Goal: Task Accomplishment & Management: Complete application form

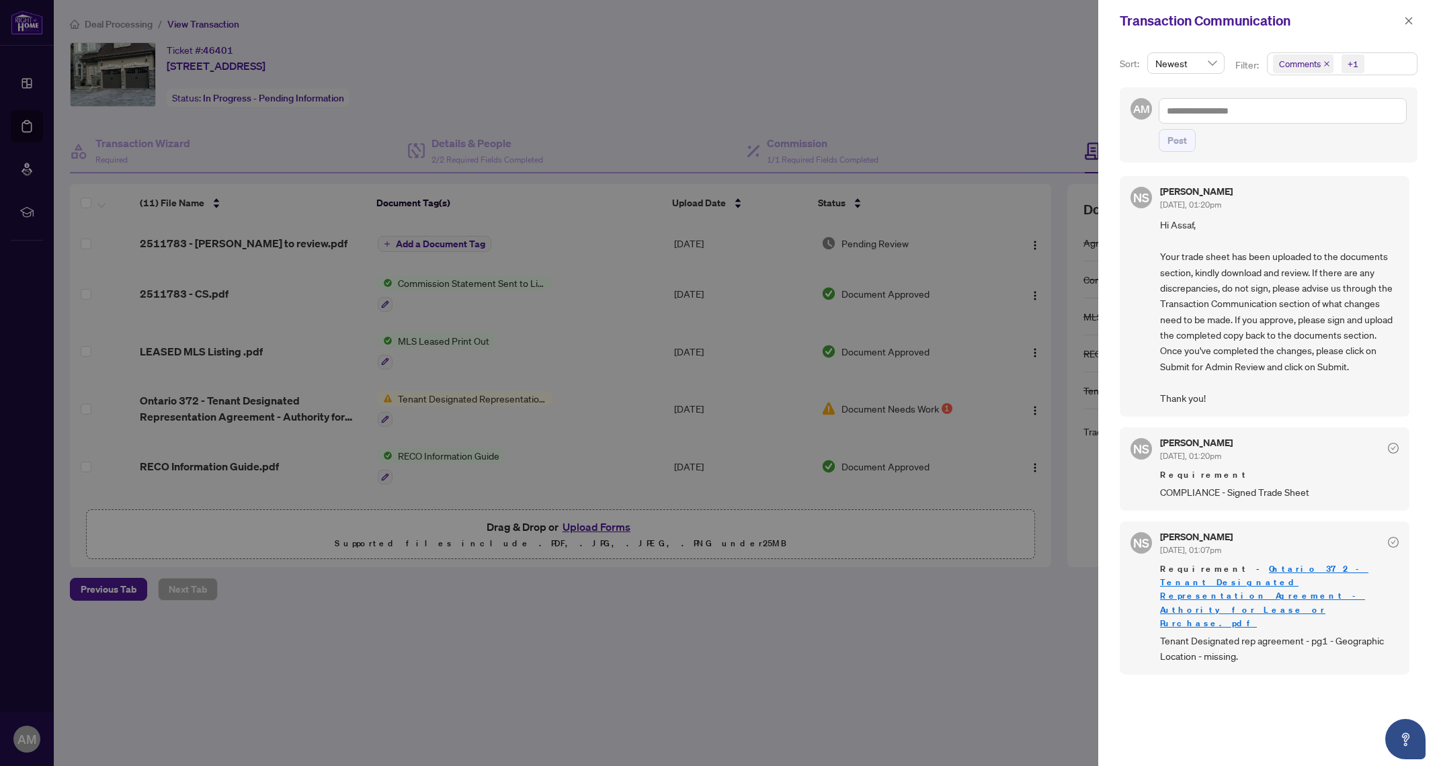
click at [601, 42] on div at bounding box center [719, 383] width 1439 height 766
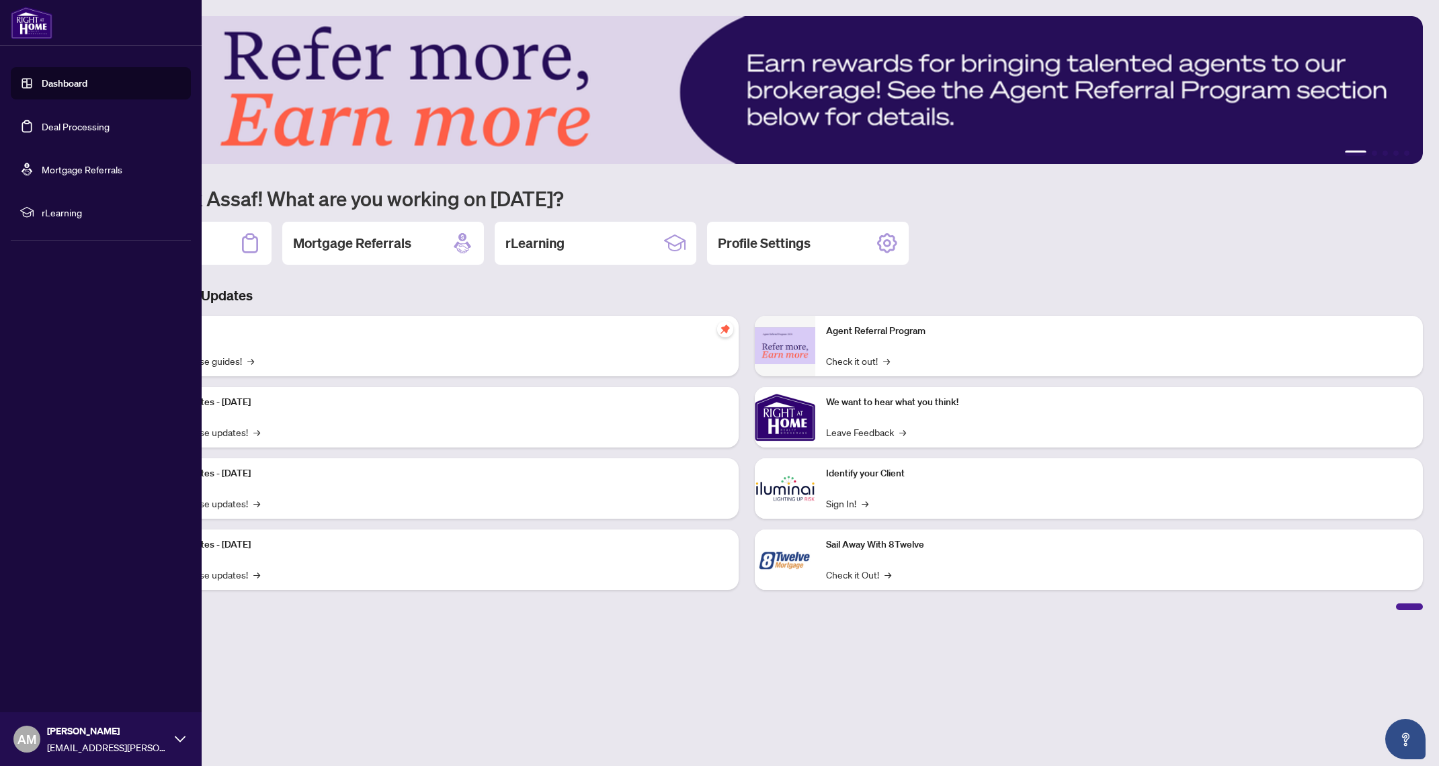
click at [50, 129] on link "Deal Processing" at bounding box center [76, 126] width 68 height 12
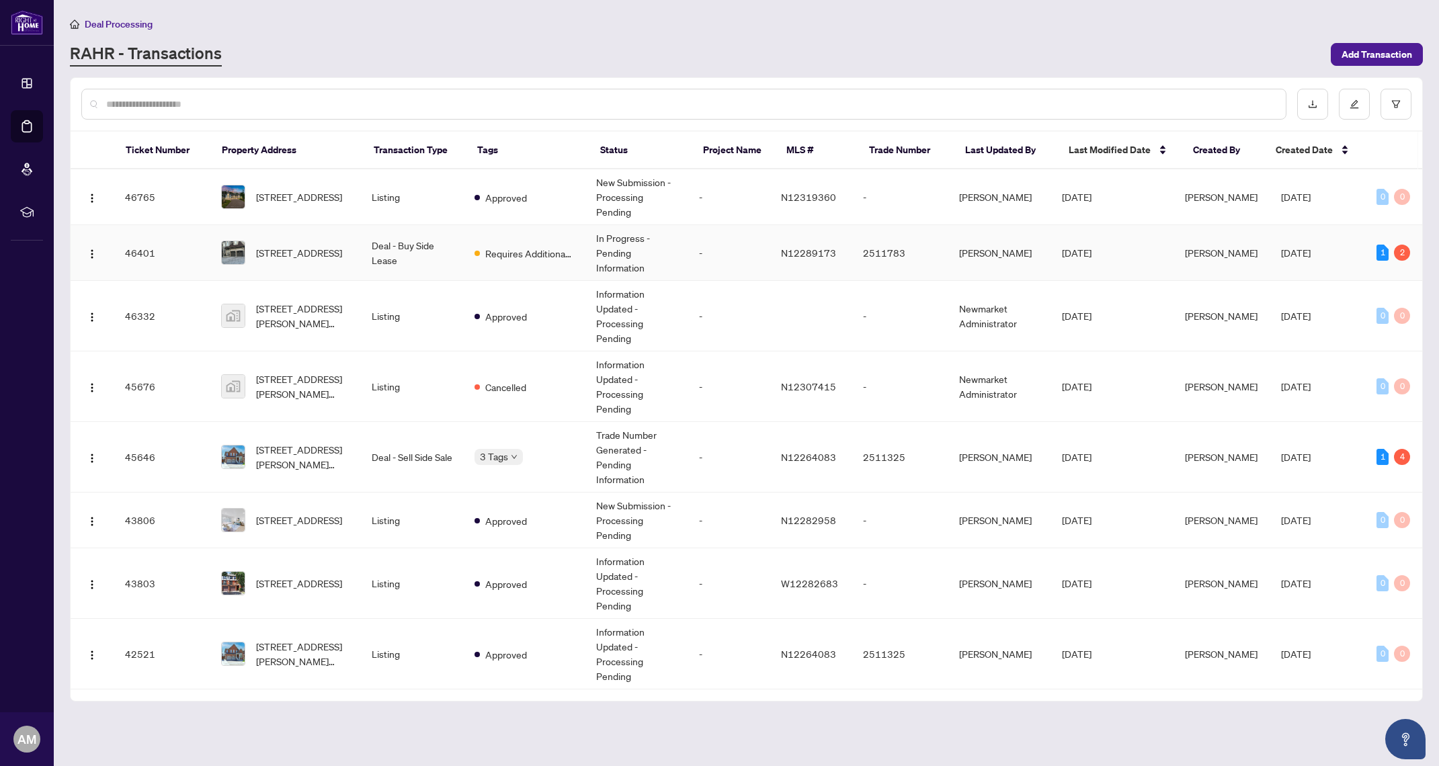
click at [517, 256] on span "Requires Additional Docs" at bounding box center [528, 253] width 87 height 15
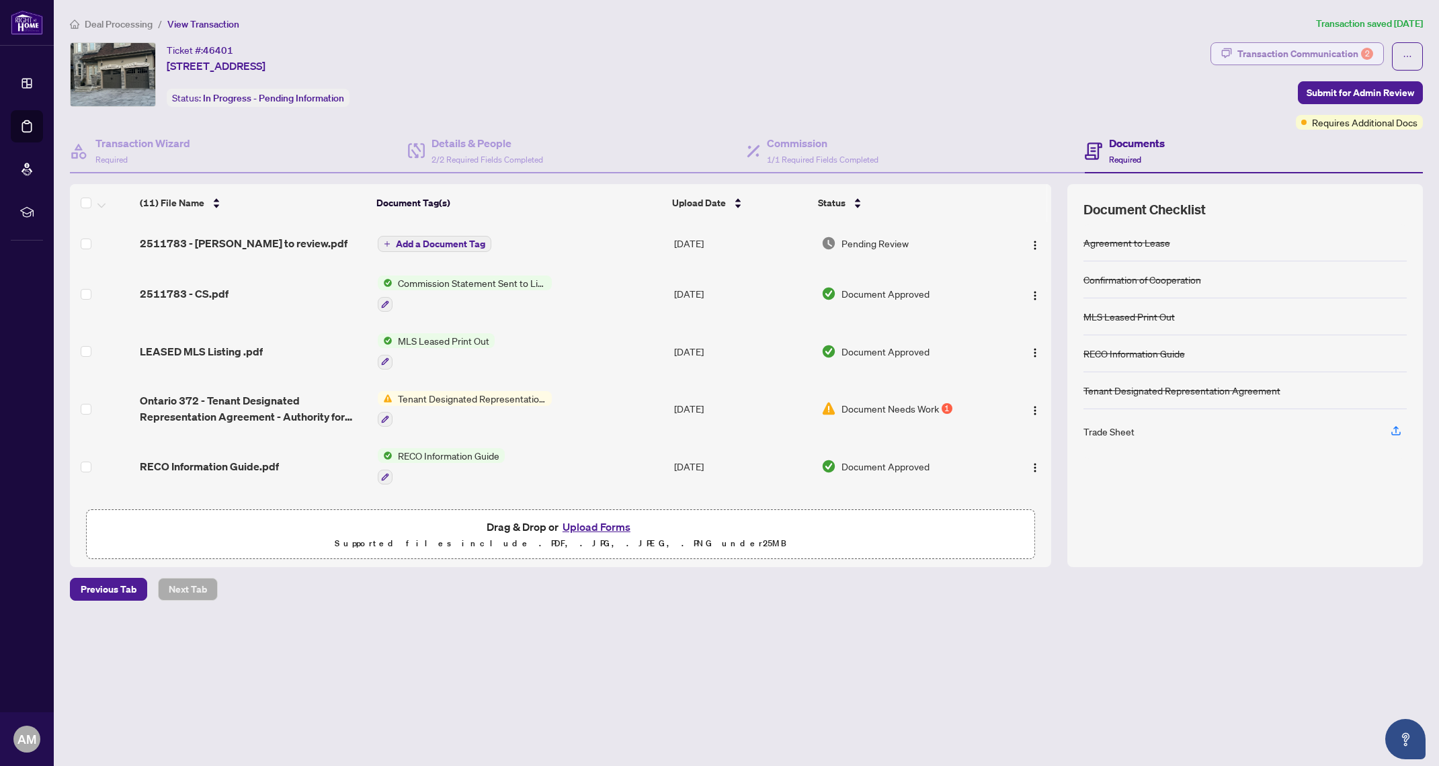
click at [1339, 56] on div "Transaction Communication 2" at bounding box center [1305, 54] width 136 height 22
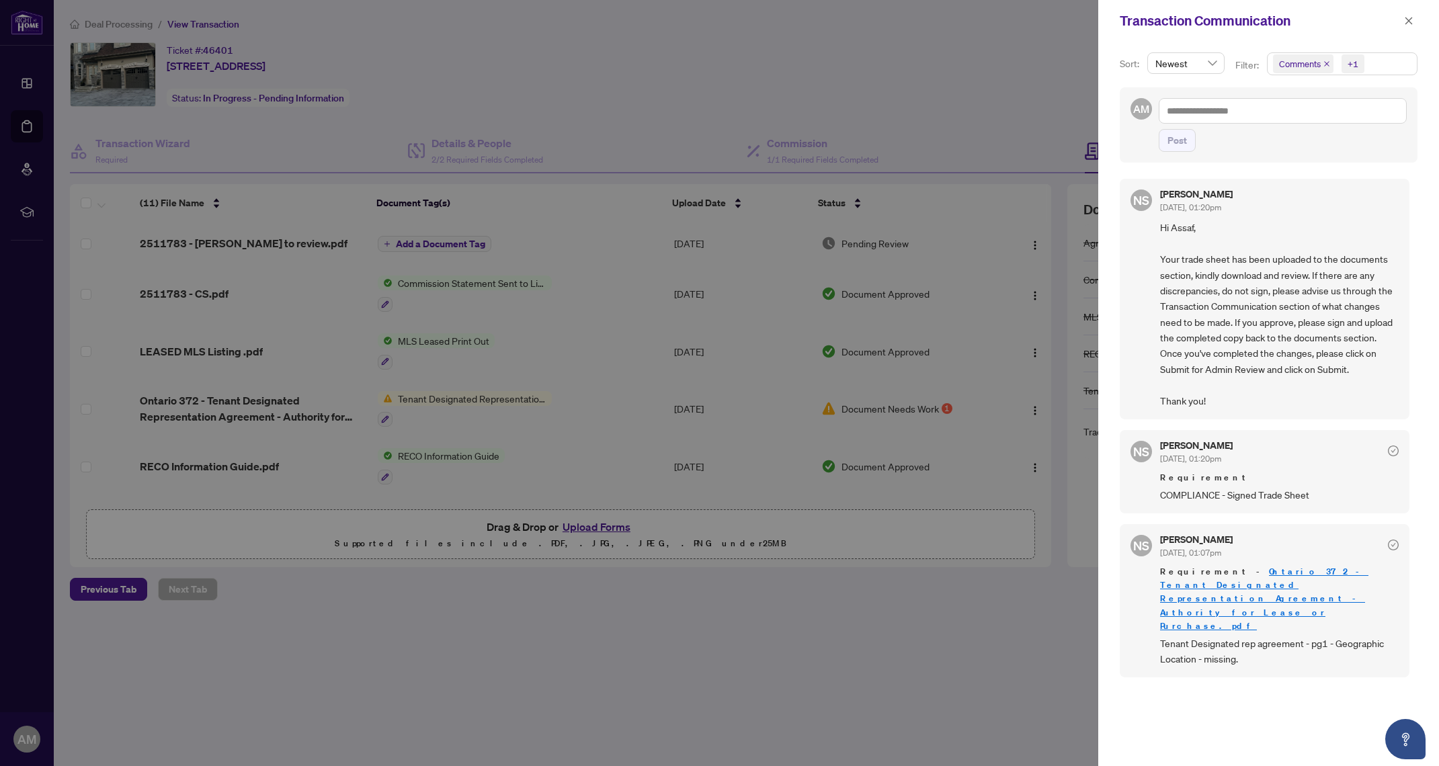
scroll to position [3, 0]
click at [534, 612] on div at bounding box center [719, 383] width 1439 height 766
click at [1409, 26] on span "button" at bounding box center [1408, 21] width 9 height 22
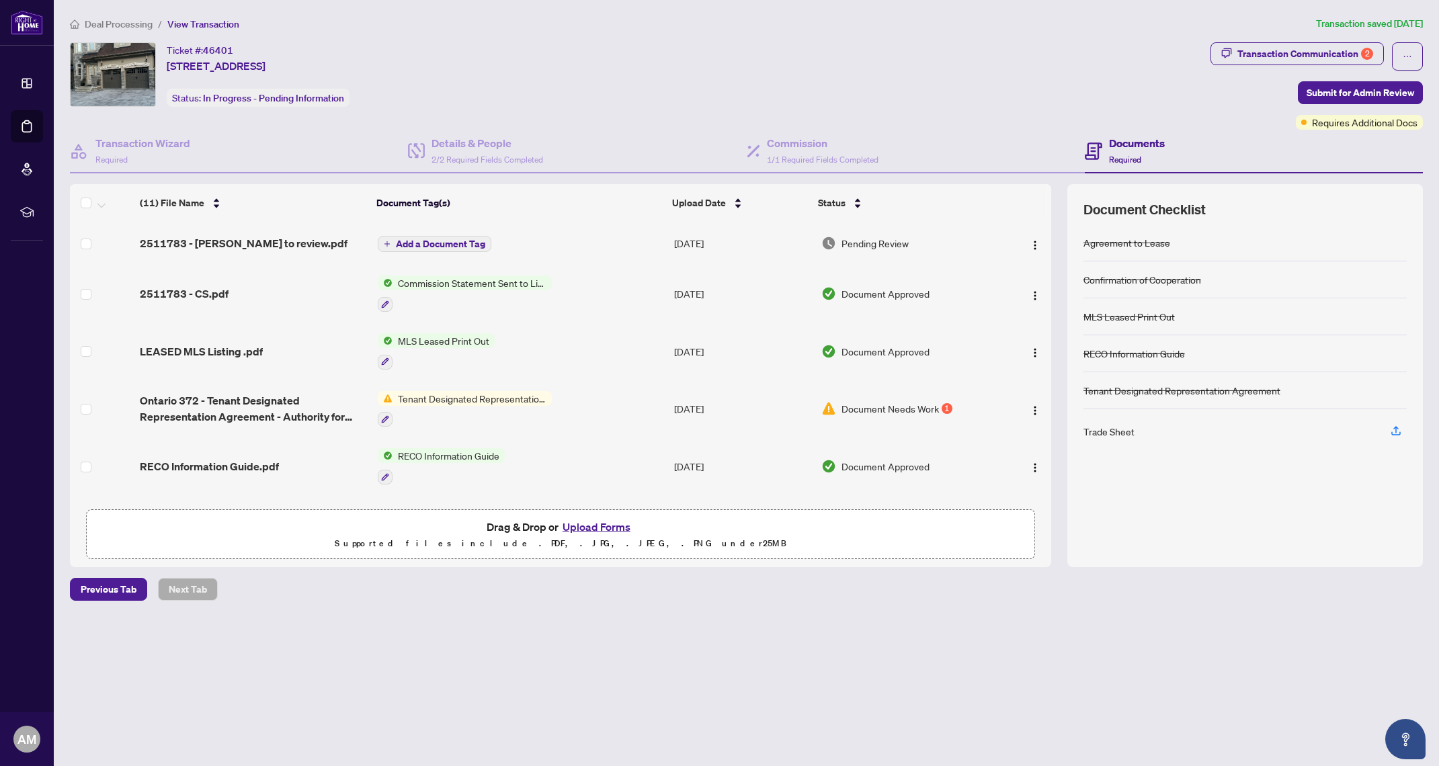
click at [415, 243] on span "Add a Document Tag" at bounding box center [440, 243] width 89 height 9
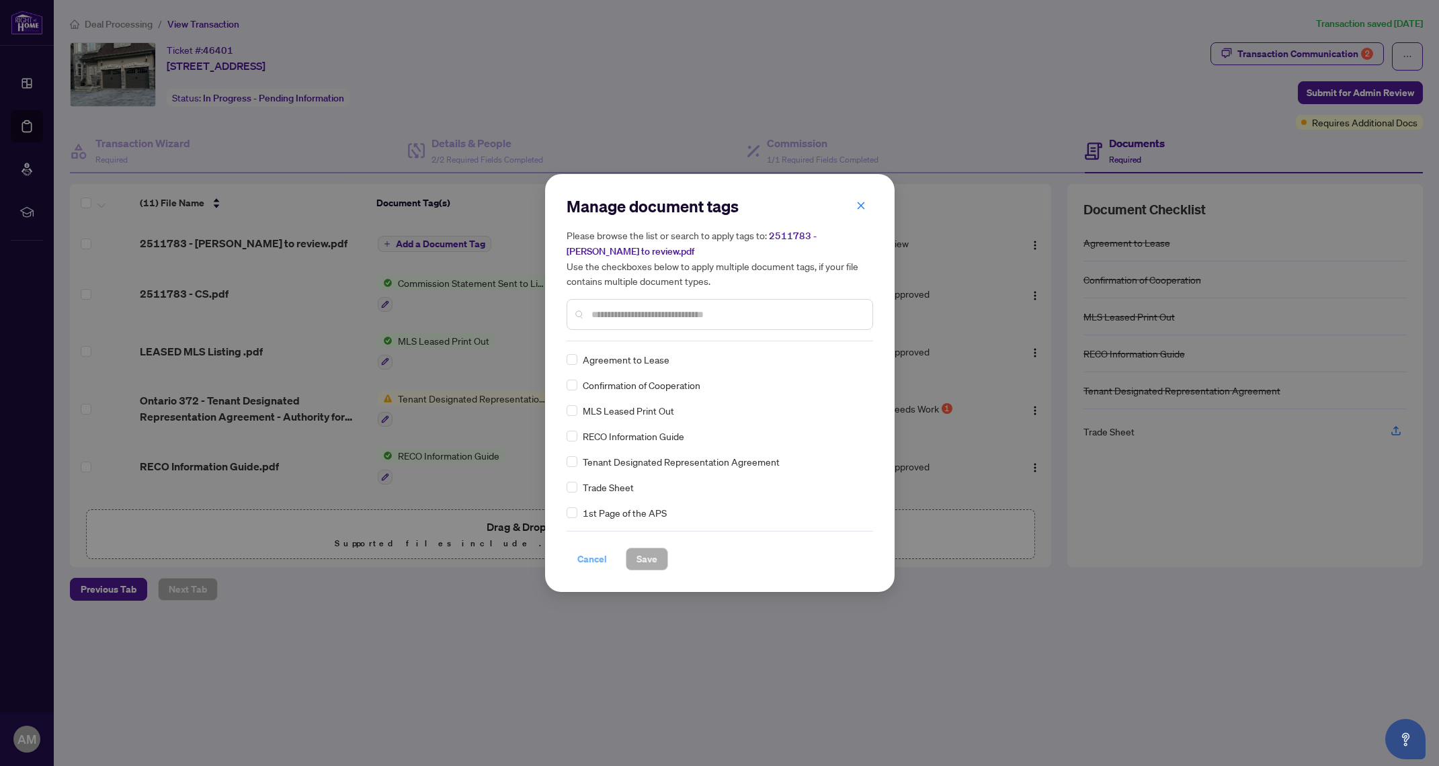
click at [582, 554] on span "Cancel" at bounding box center [592, 559] width 30 height 22
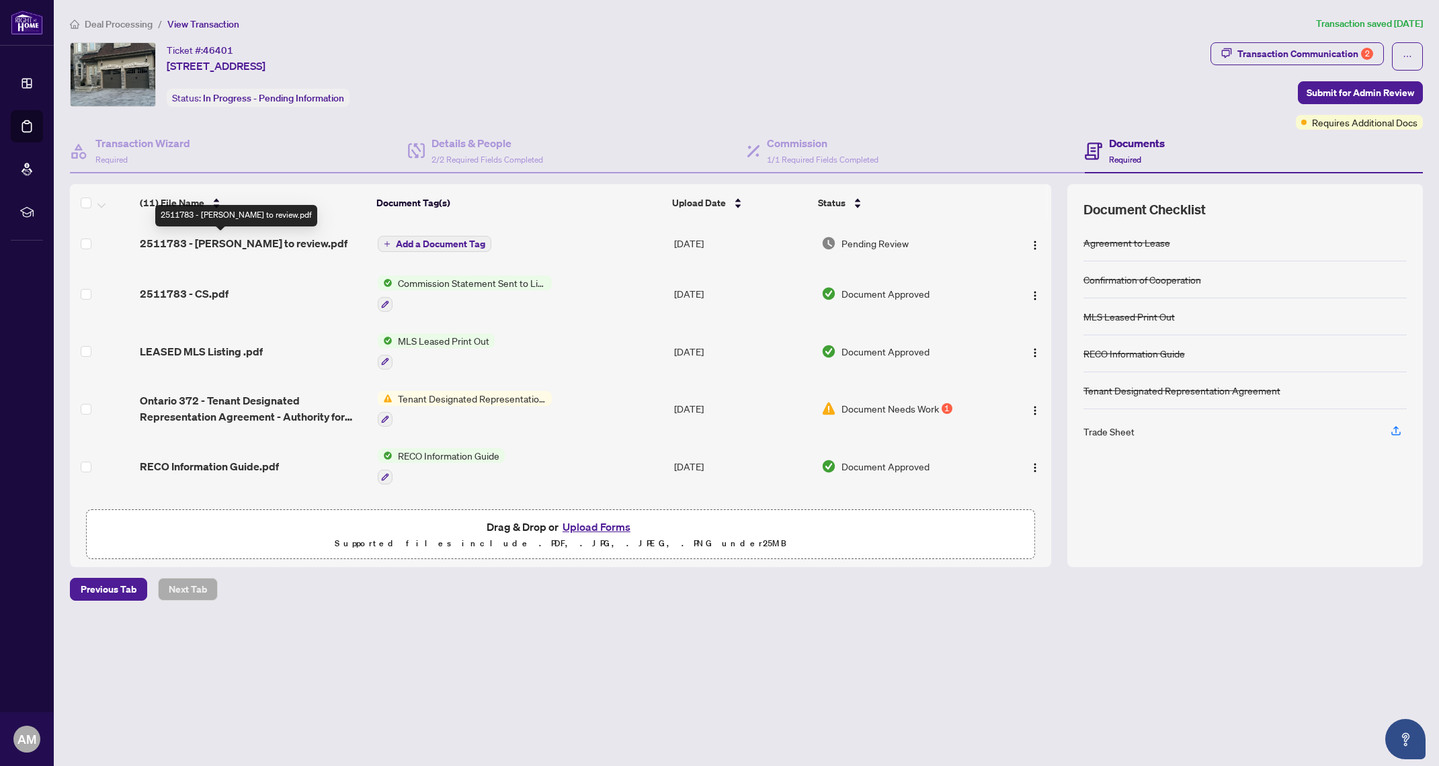
click at [185, 239] on span "2511783 - [PERSON_NAME] to review.pdf" at bounding box center [244, 243] width 208 height 16
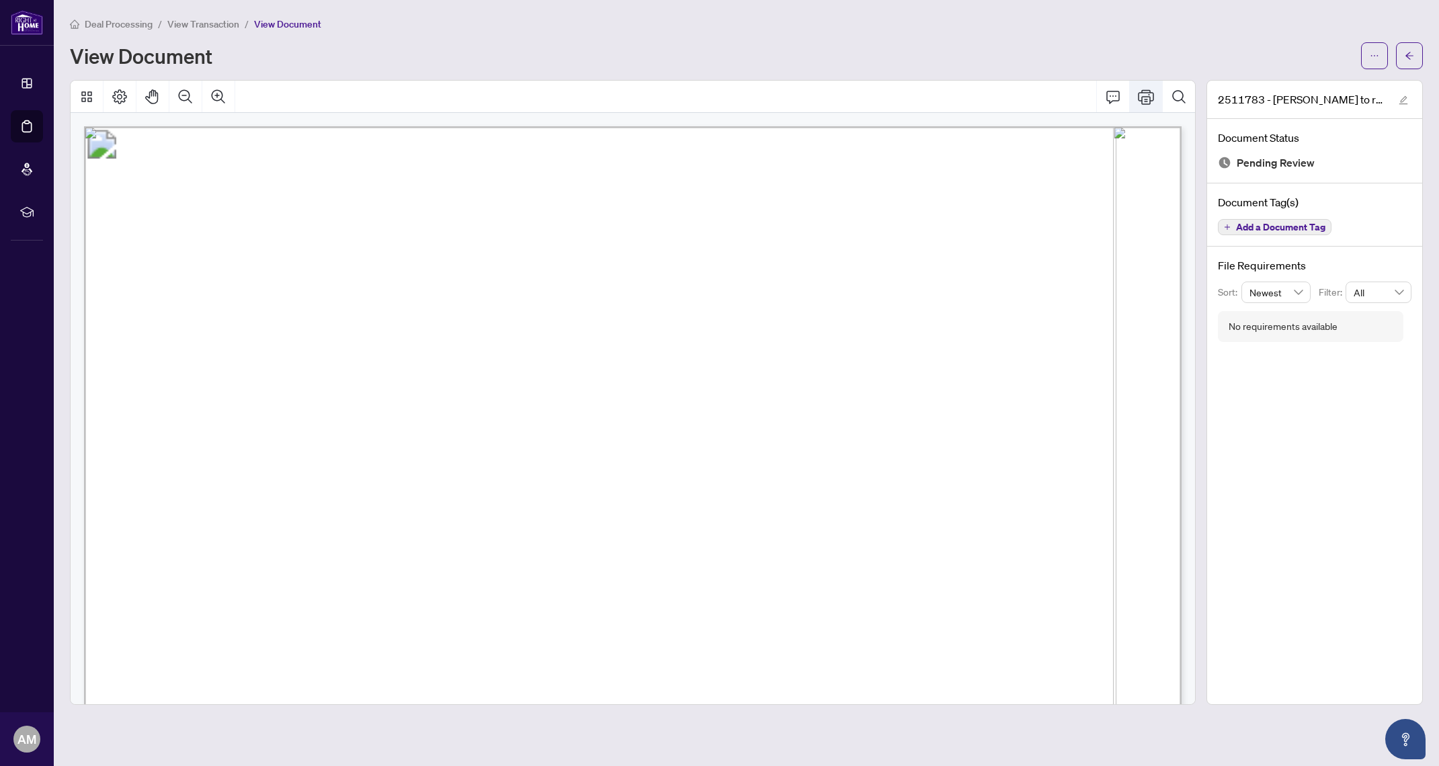
click at [1149, 91] on icon "Print" at bounding box center [1146, 96] width 16 height 15
click at [118, 93] on icon "Page Layout" at bounding box center [119, 96] width 15 height 15
click at [89, 97] on icon "Thumbnails" at bounding box center [86, 96] width 11 height 11
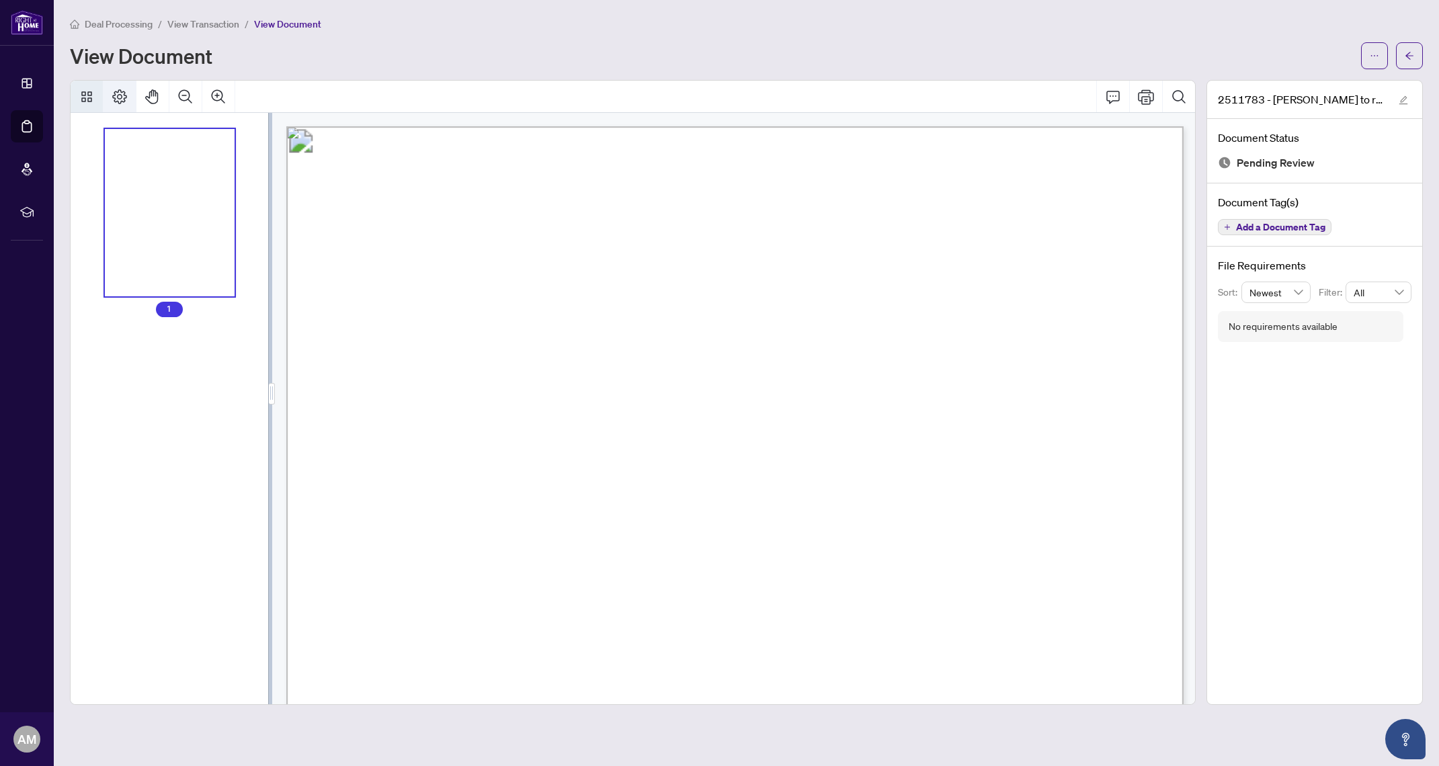
click at [116, 96] on icon "Page Layout" at bounding box center [120, 97] width 16 height 16
click at [1114, 99] on icon "Comment" at bounding box center [1112, 97] width 13 height 13
click at [1114, 96] on icon "Comment" at bounding box center [1113, 97] width 16 height 16
click at [1140, 95] on icon "Print" at bounding box center [1146, 97] width 16 height 16
click at [117, 100] on icon "Page Layout" at bounding box center [119, 96] width 15 height 15
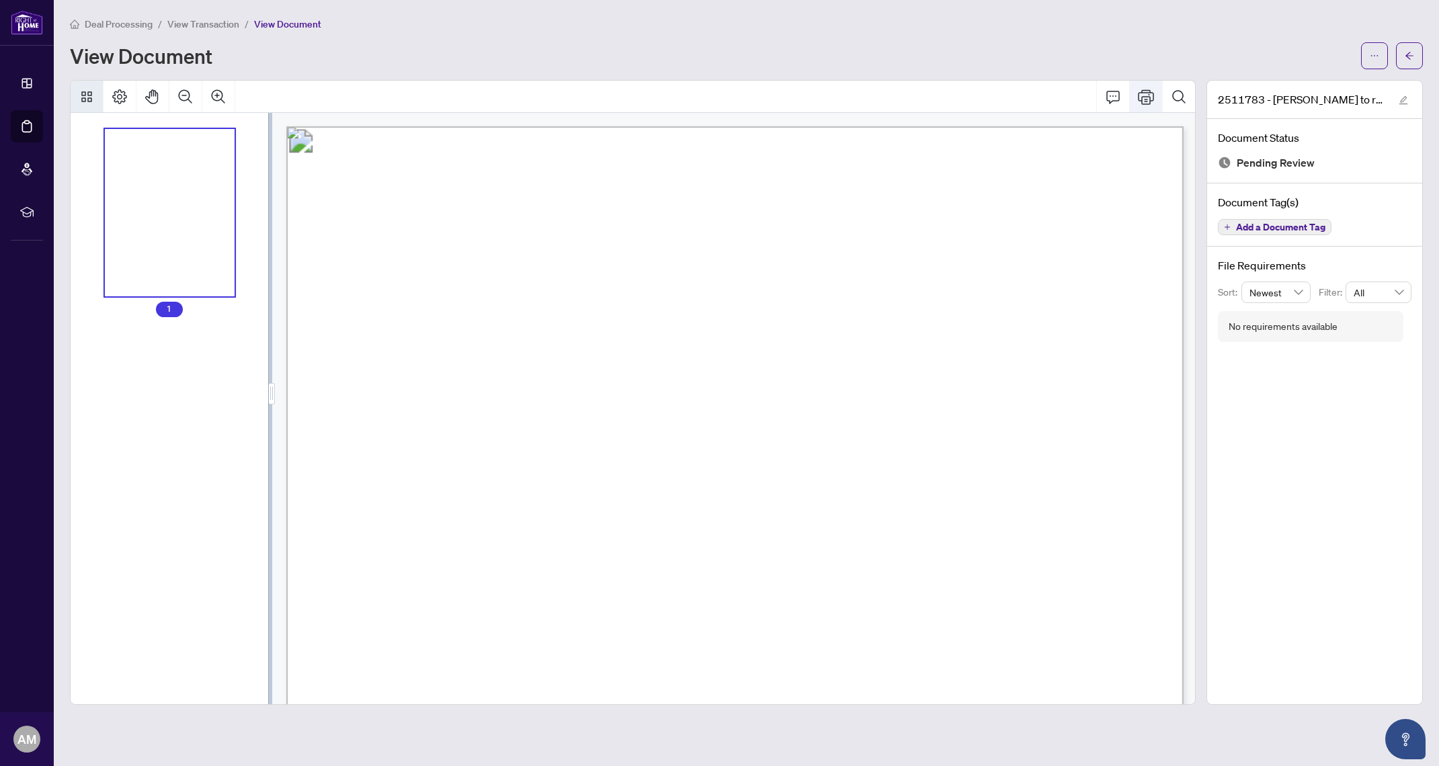
click at [1151, 93] on icon "Print" at bounding box center [1146, 97] width 16 height 16
click at [1147, 95] on icon "Print" at bounding box center [1146, 97] width 16 height 16
click at [1405, 98] on icon "edit" at bounding box center [1403, 100] width 9 height 9
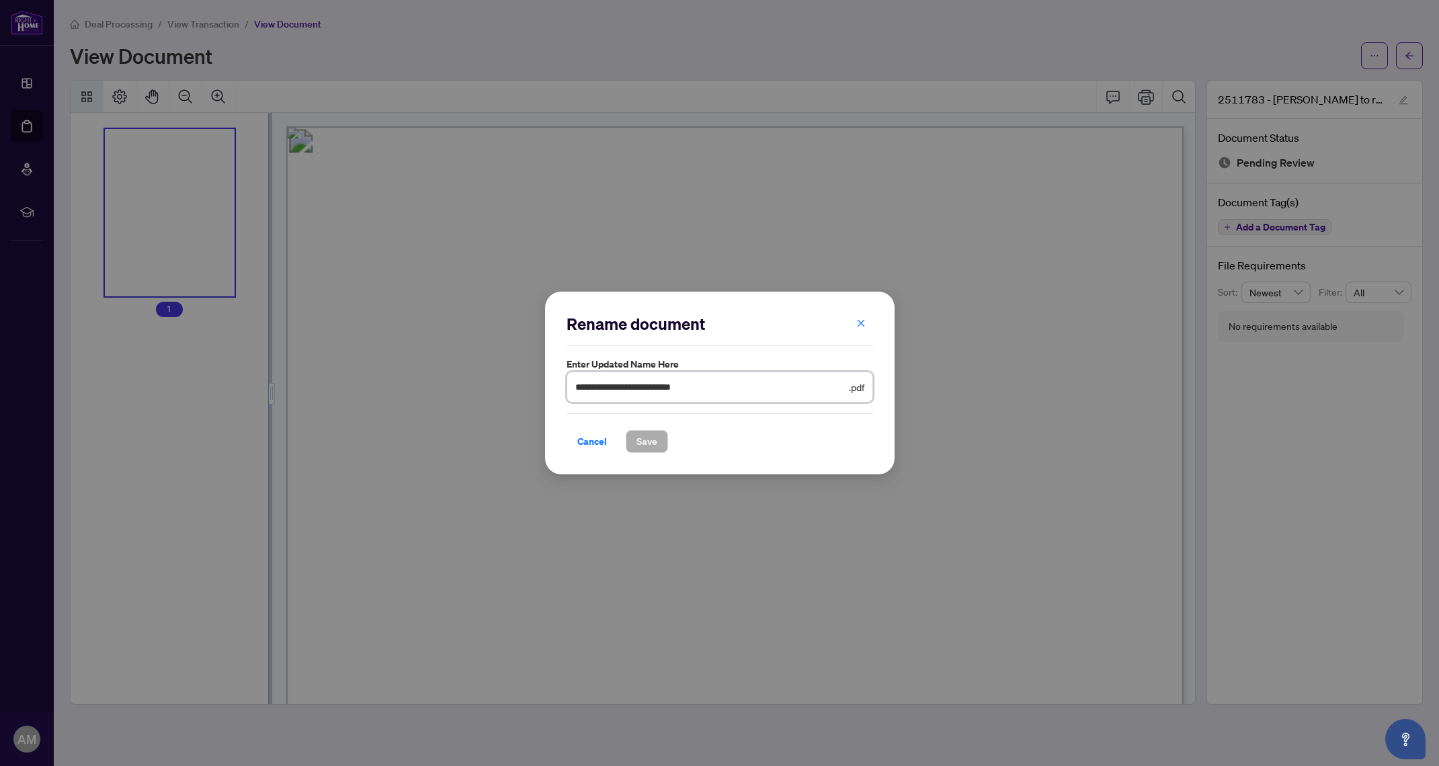
click at [666, 388] on input "**********" at bounding box center [710, 387] width 271 height 15
click at [710, 389] on input "**********" at bounding box center [710, 387] width 271 height 15
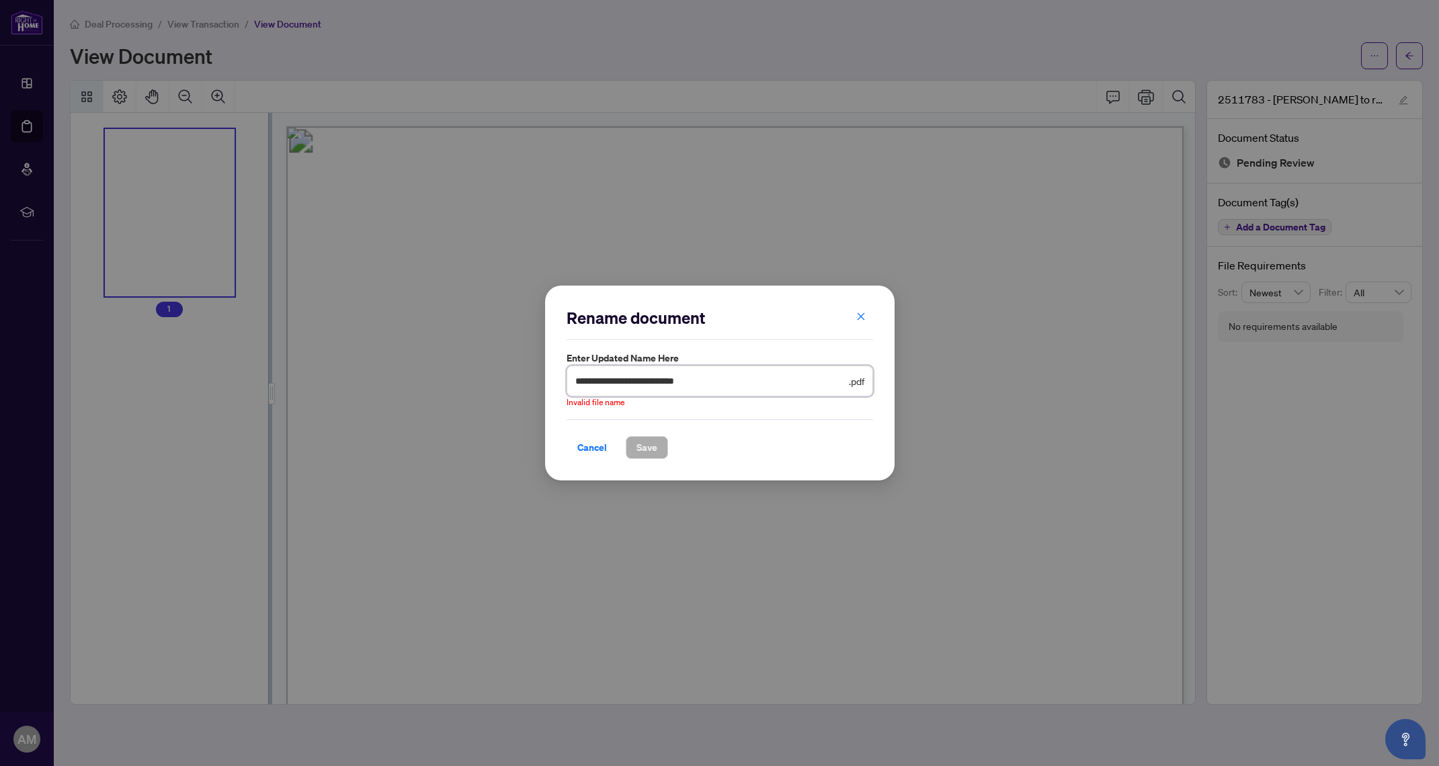
type input "**********"
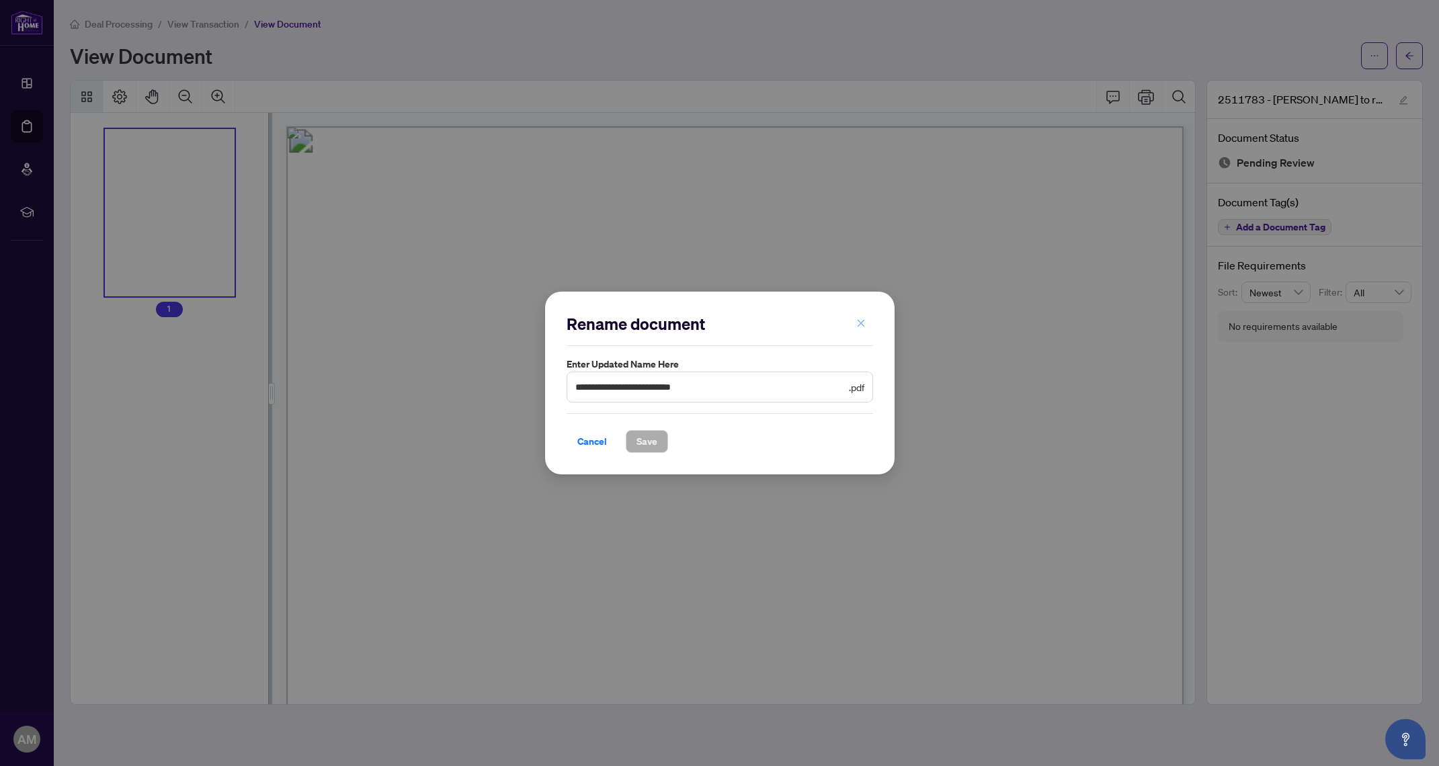
click at [860, 324] on icon "close" at bounding box center [860, 322] width 7 height 7
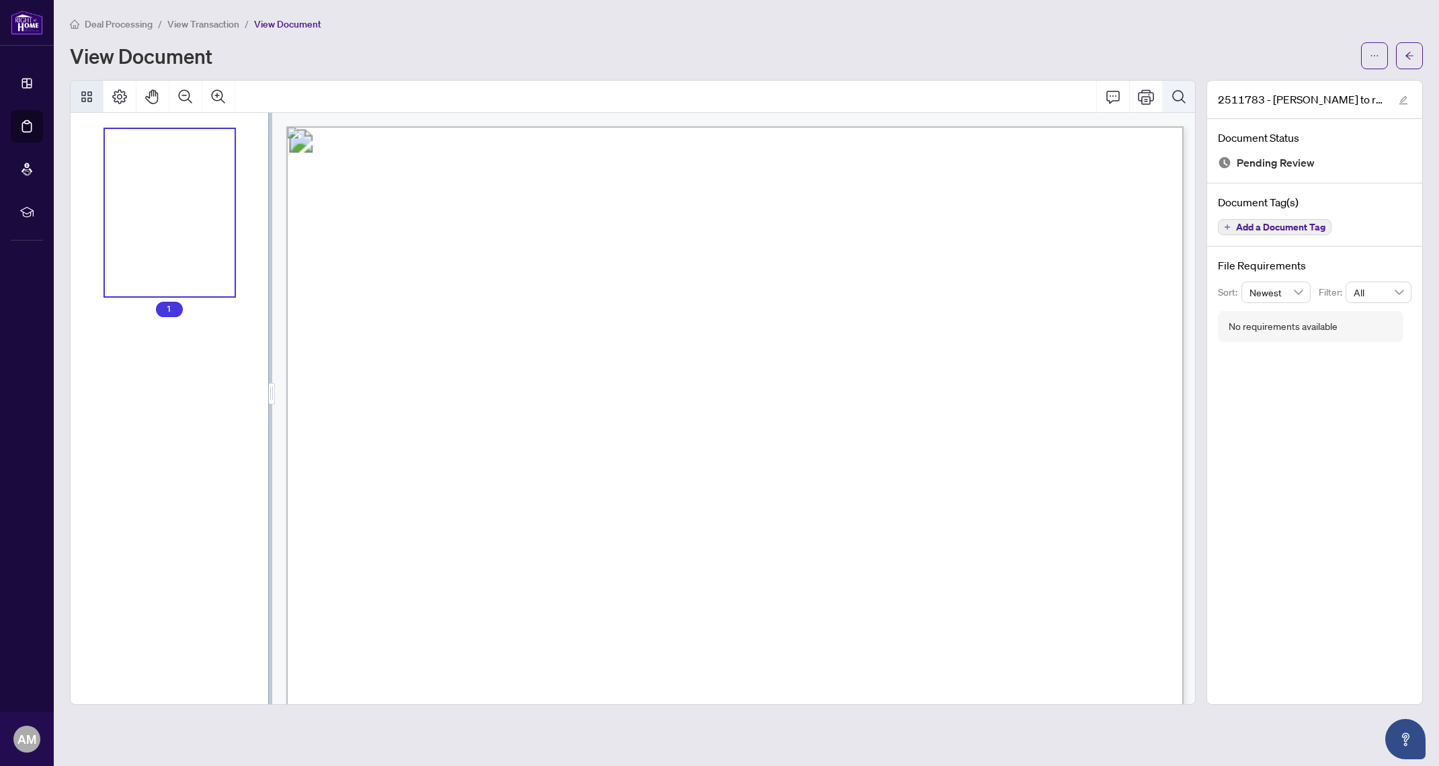
click at [1188, 100] on button "Search Document" at bounding box center [1179, 97] width 32 height 32
click at [1125, 99] on button "Comment" at bounding box center [1113, 97] width 32 height 32
click at [1114, 94] on icon "Comment" at bounding box center [1113, 97] width 16 height 16
click at [156, 97] on icon "Pan Mode" at bounding box center [152, 97] width 16 height 16
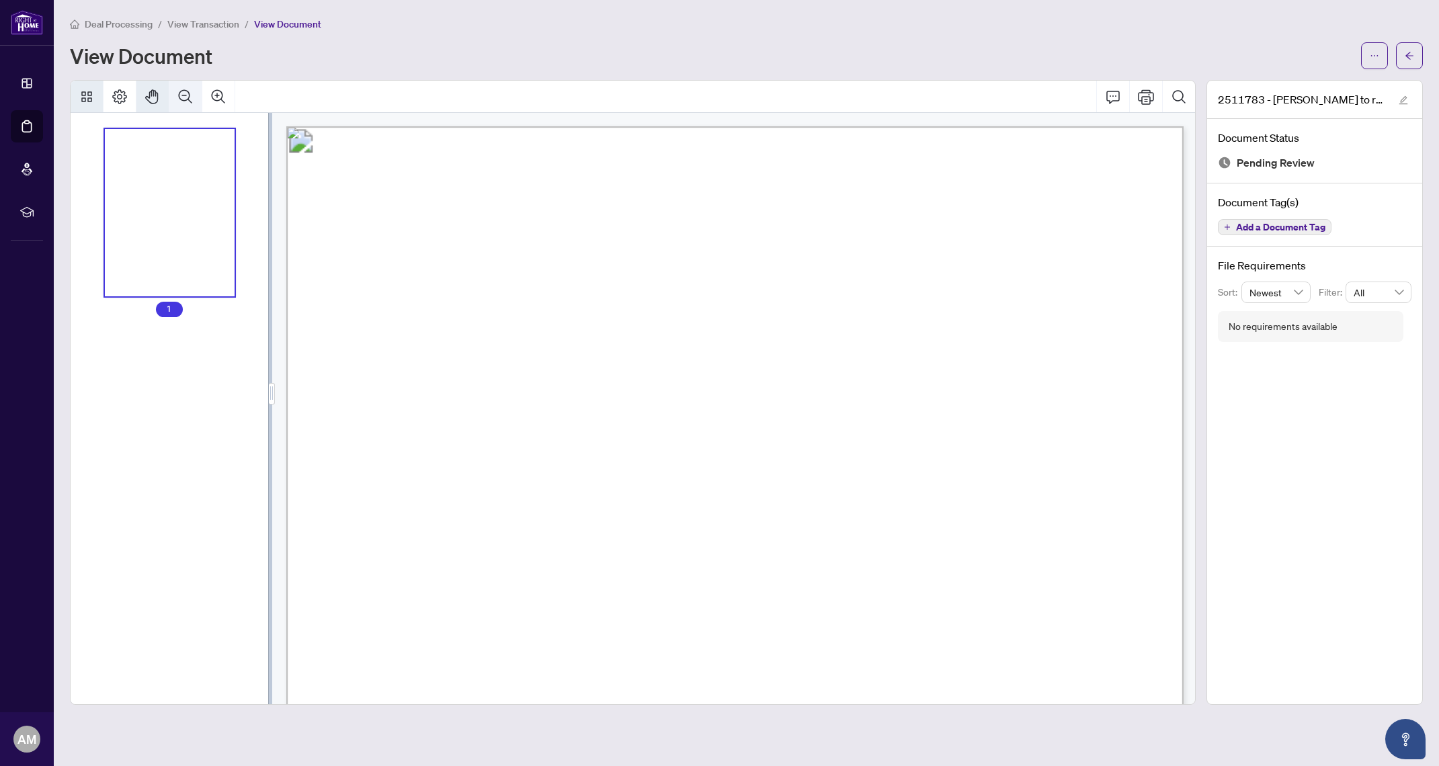
click at [171, 95] on button "Zoom Out" at bounding box center [185, 97] width 32 height 32
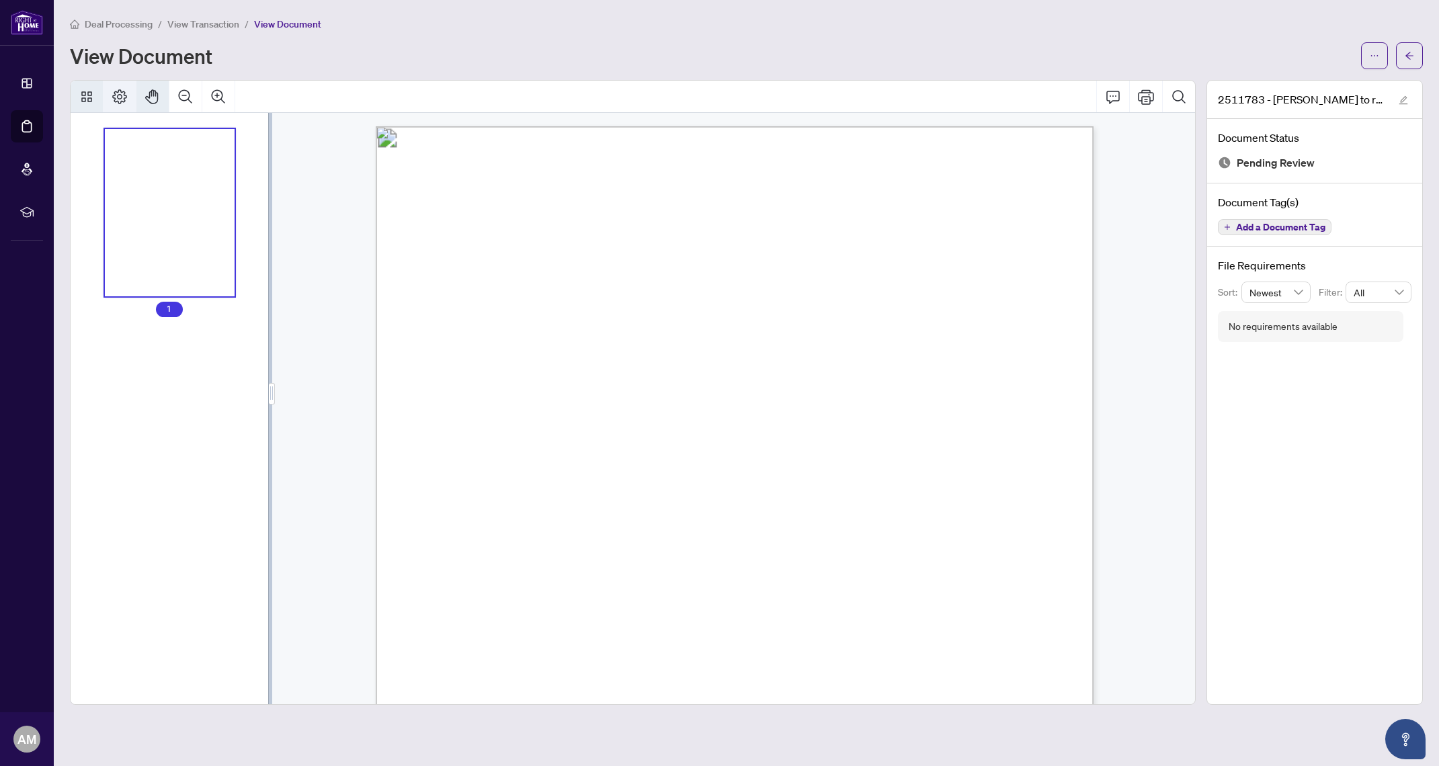
click at [122, 96] on icon "Page Layout" at bounding box center [119, 96] width 15 height 15
click at [136, 134] on span "Page Mode" at bounding box center [133, 131] width 42 height 10
click at [1144, 100] on icon "Print" at bounding box center [1146, 96] width 16 height 15
click at [1372, 55] on icon "ellipsis" at bounding box center [1374, 55] width 9 height 9
click at [1321, 84] on span "Download" at bounding box center [1326, 84] width 102 height 15
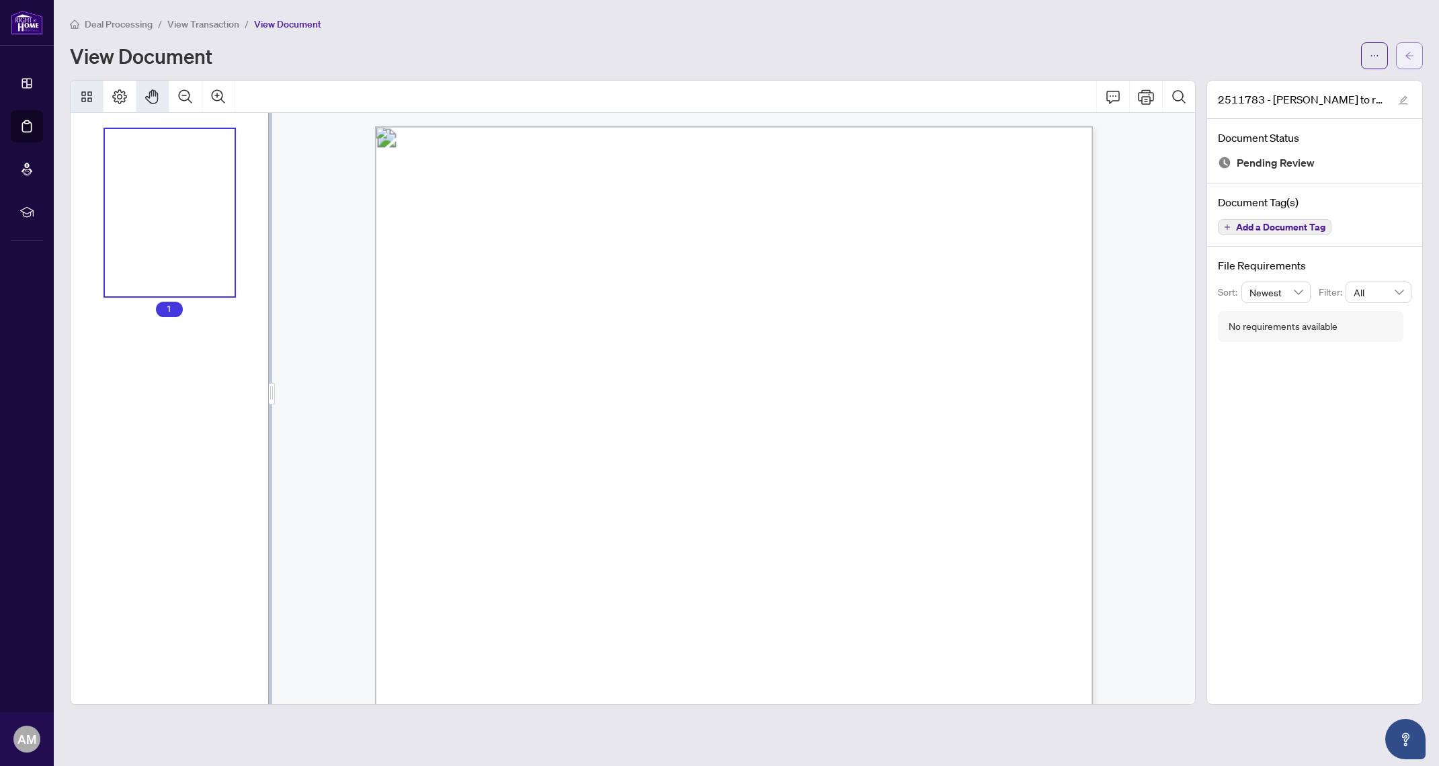
click at [1412, 51] on icon "arrow-left" at bounding box center [1409, 55] width 9 height 9
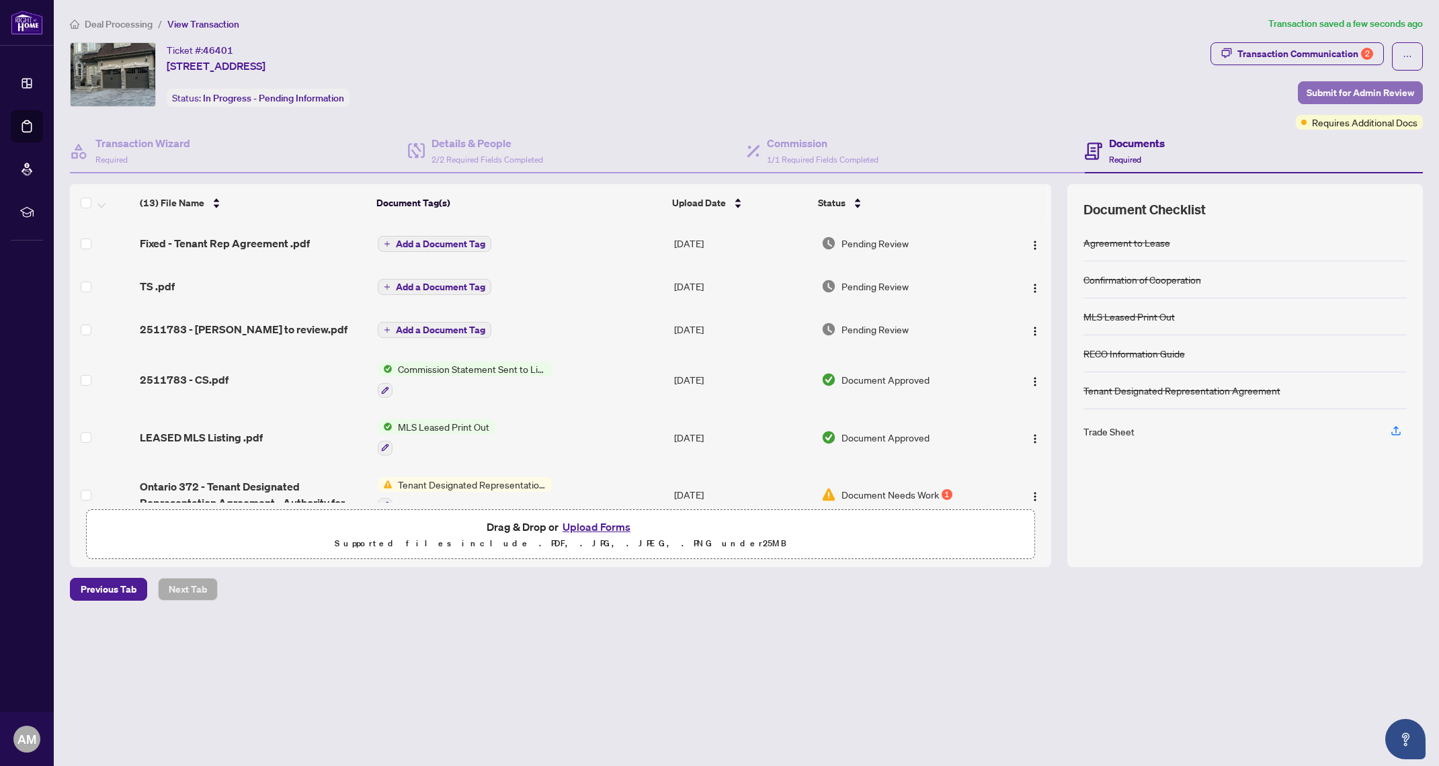
click at [1350, 93] on span "Submit for Admin Review" at bounding box center [1360, 93] width 108 height 22
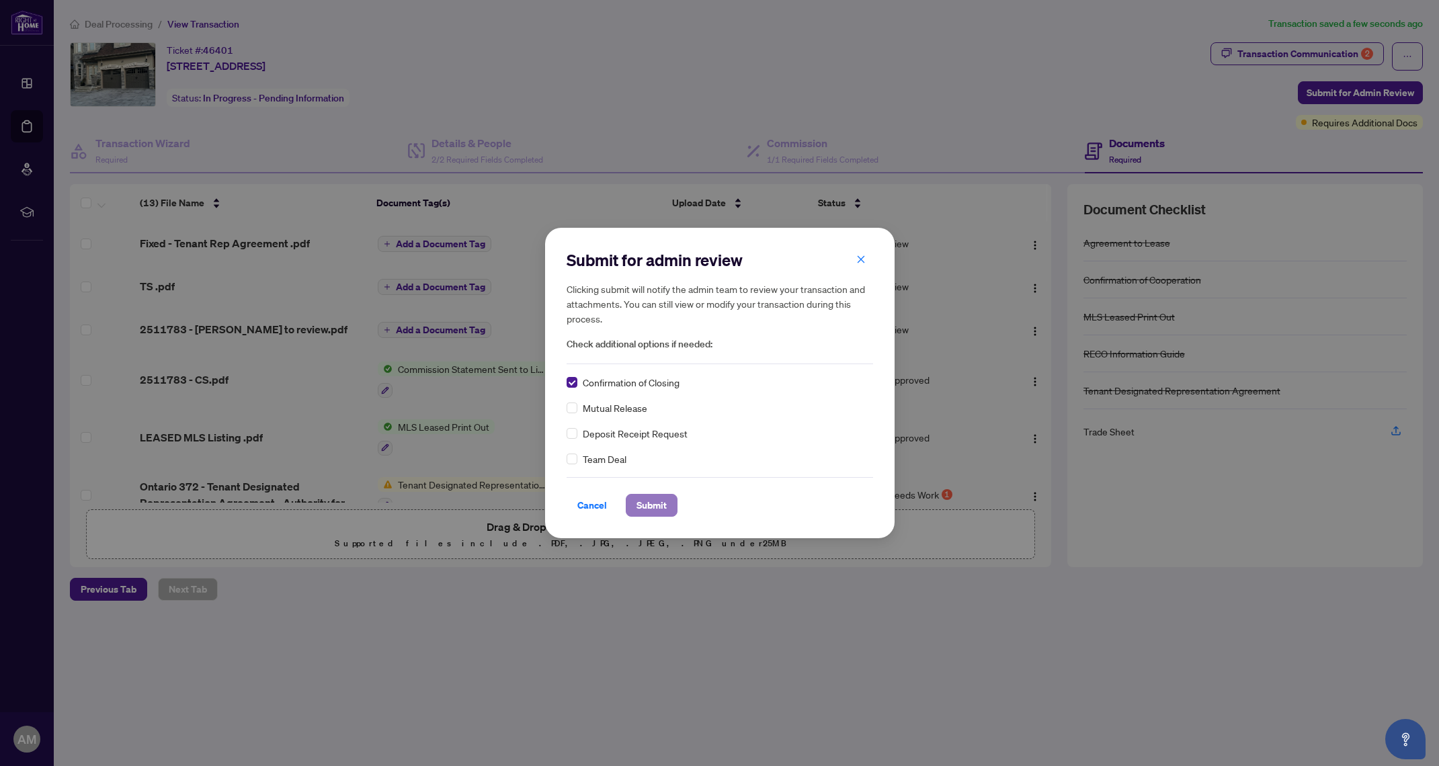
click at [649, 510] on span "Submit" at bounding box center [651, 506] width 30 height 22
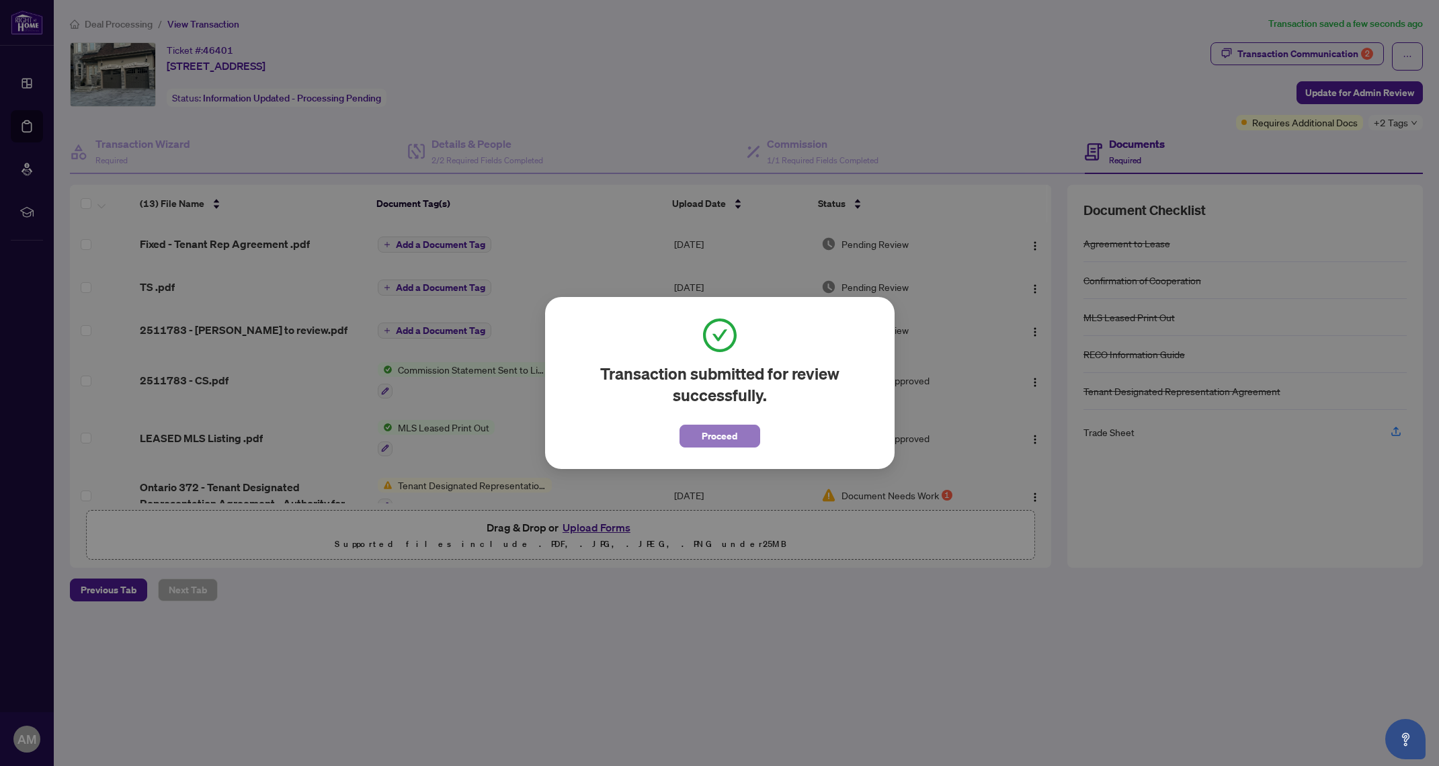
click at [710, 438] on span "Proceed" at bounding box center [720, 436] width 36 height 22
